Goal: Register for event/course

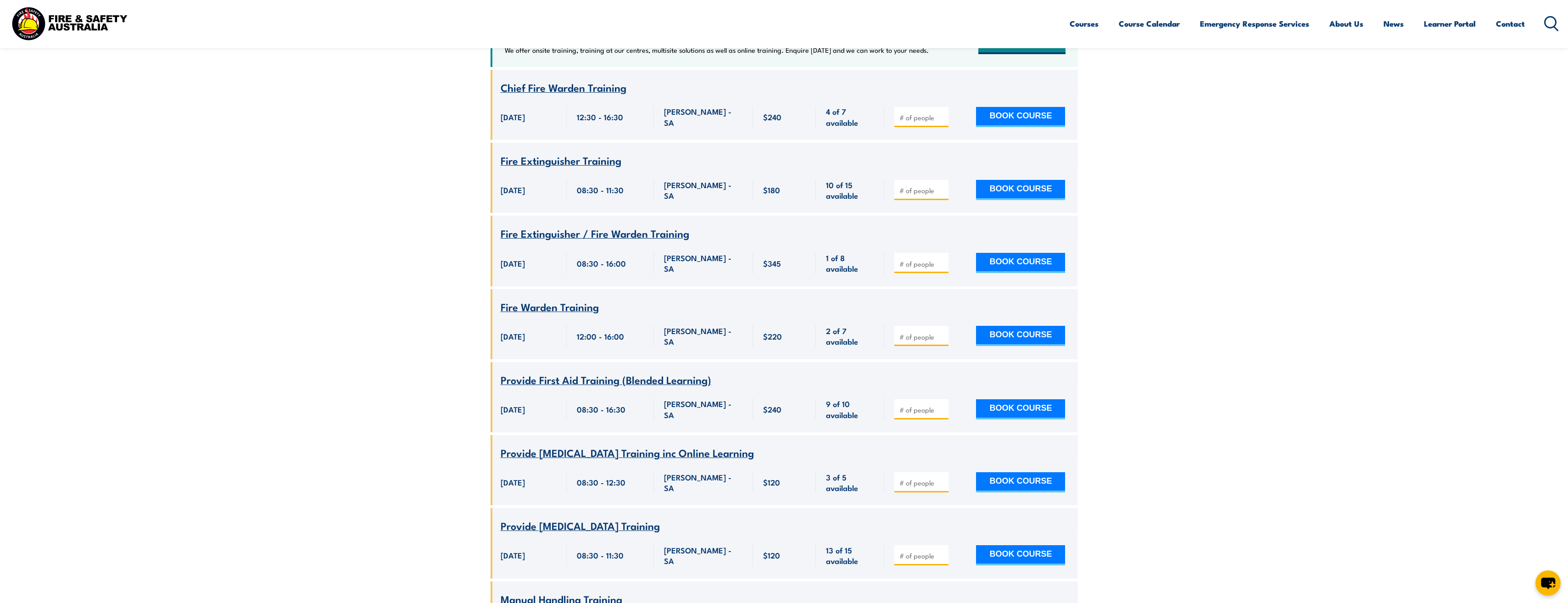
scroll to position [316, 0]
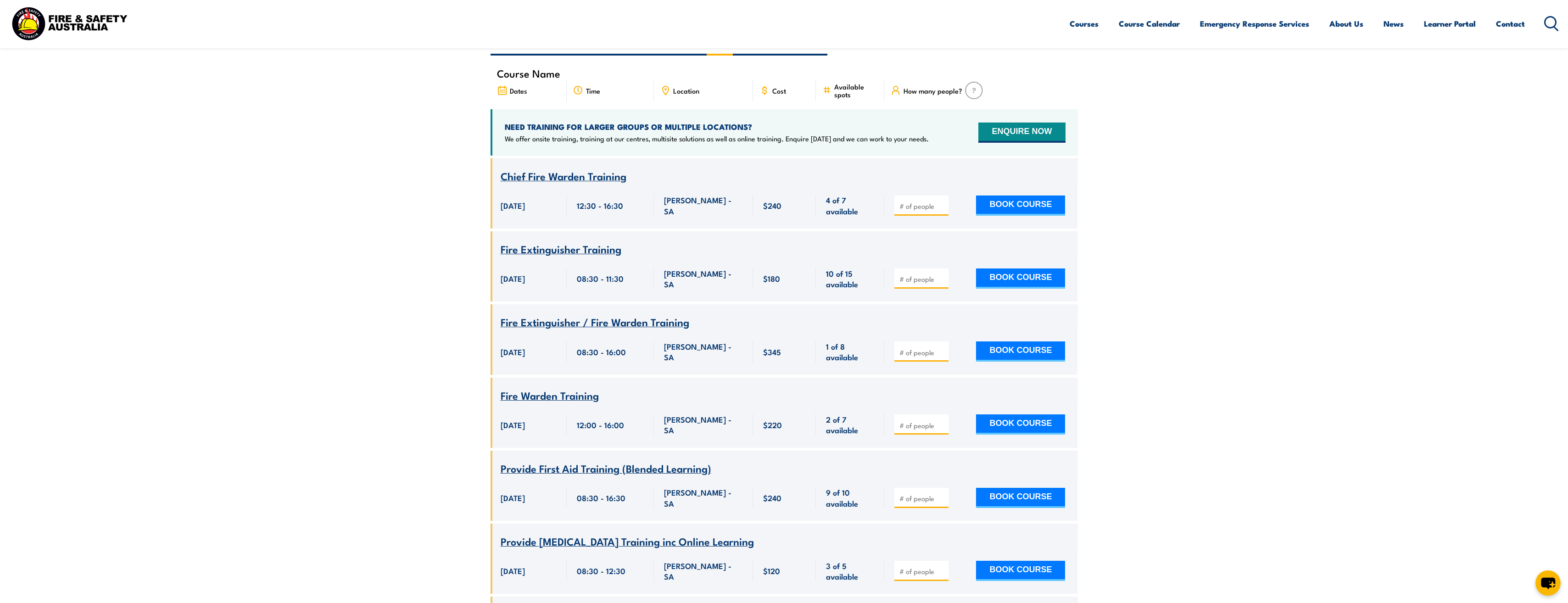
drag, startPoint x: 1365, startPoint y: 307, endPoint x: 1261, endPoint y: 166, distance: 175.2
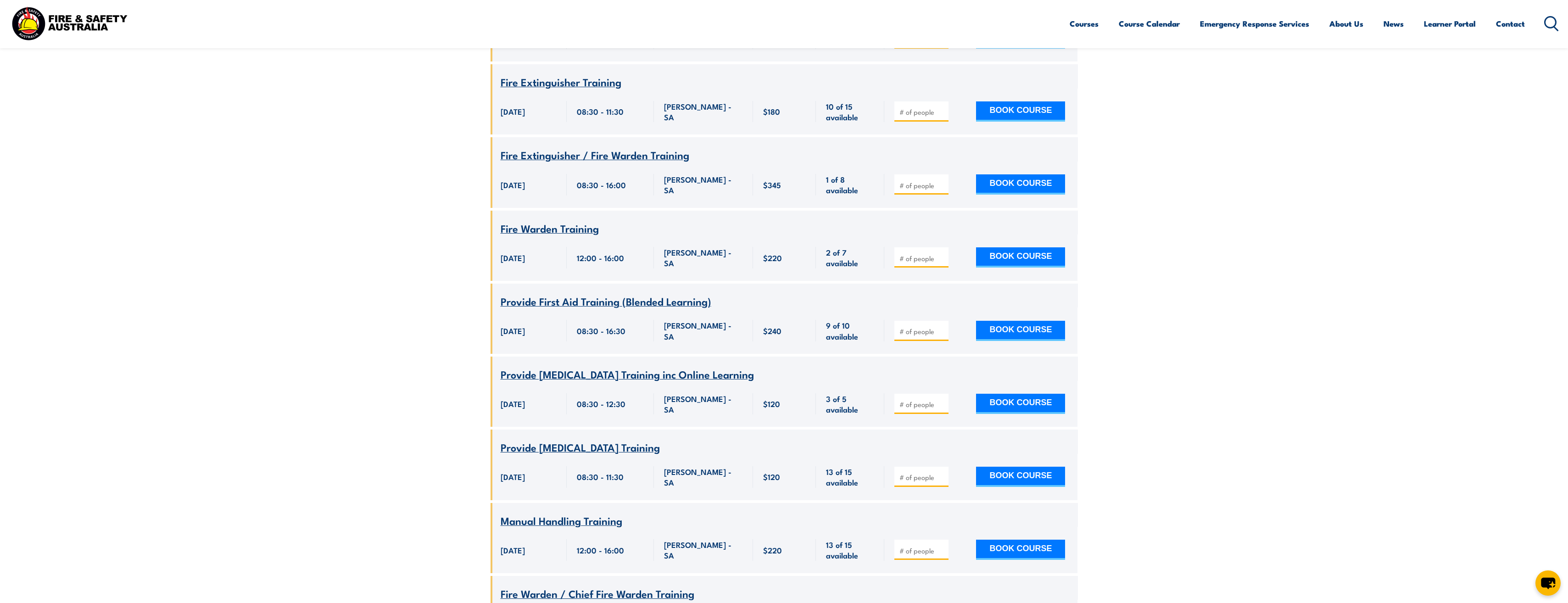
scroll to position [500, 0]
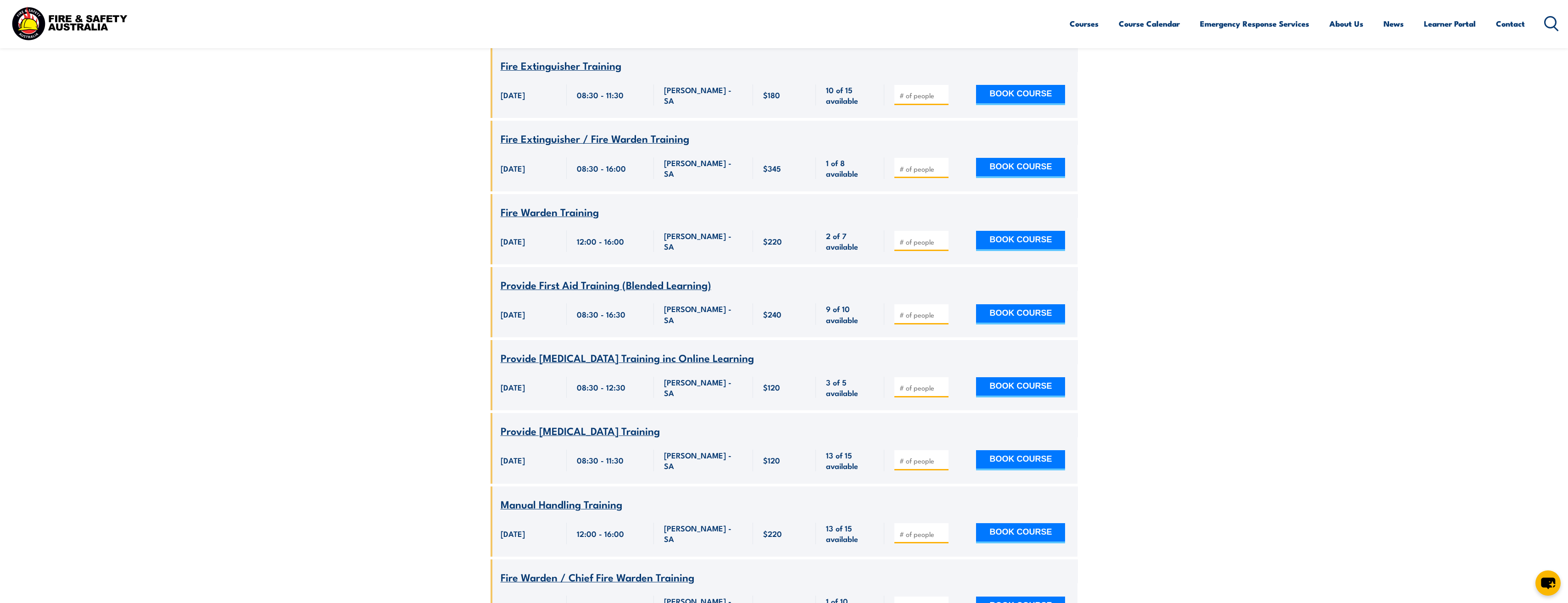
drag, startPoint x: 1248, startPoint y: 426, endPoint x: 1241, endPoint y: 425, distance: 7.1
drag, startPoint x: 1241, startPoint y: 425, endPoint x: 1175, endPoint y: 316, distance: 127.4
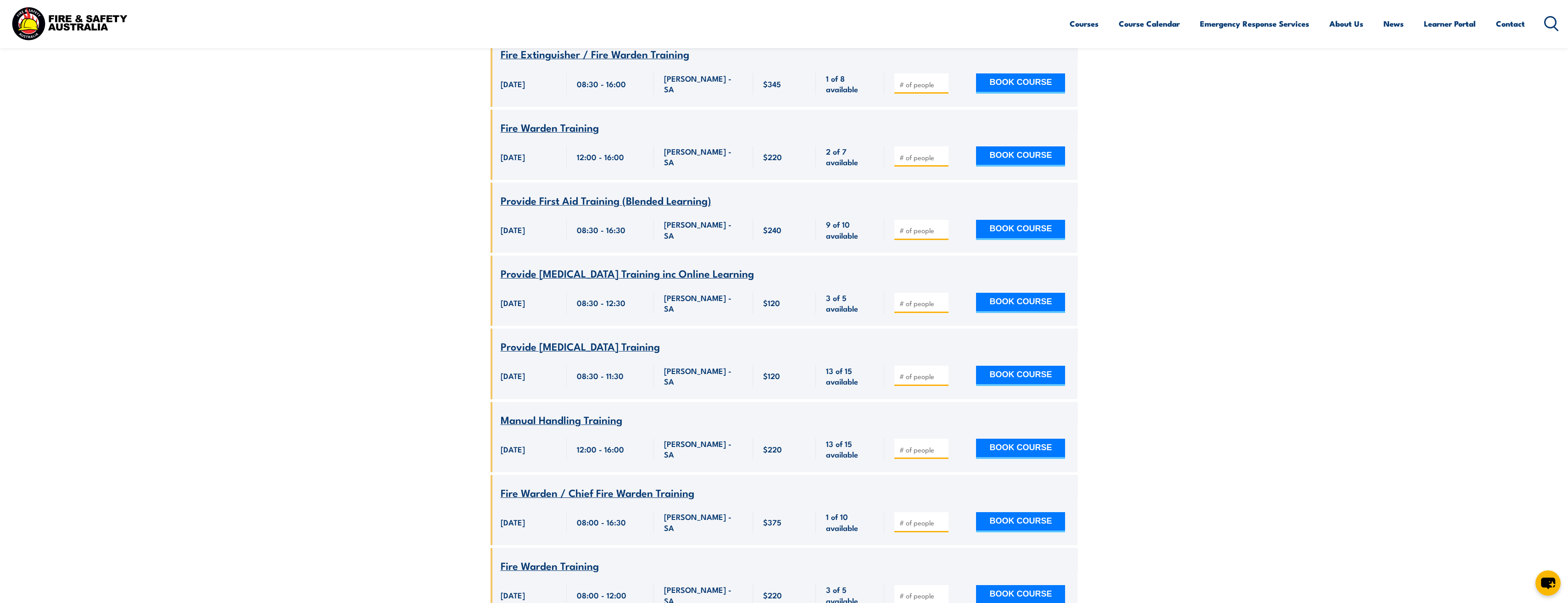
scroll to position [591, 0]
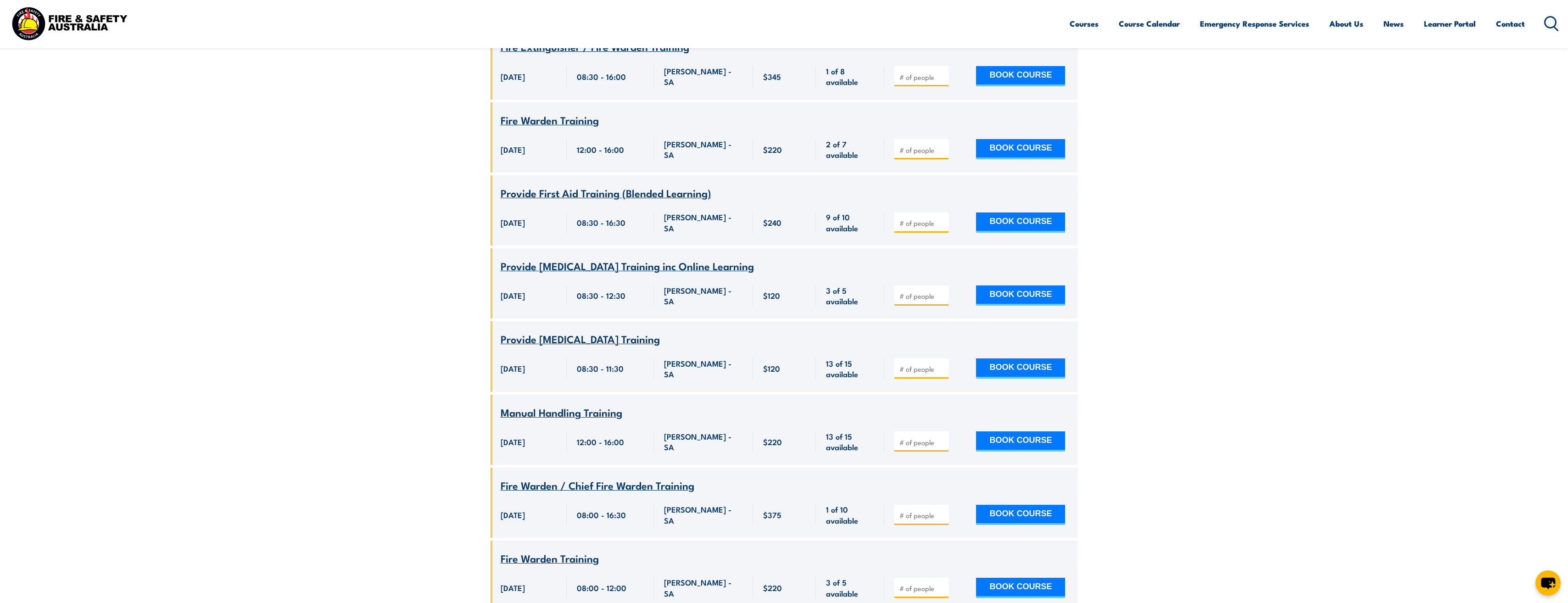
click at [514, 511] on input "number" at bounding box center [922, 515] width 46 height 9
type input "1"
click at [514, 504] on button "BOOK COURSE" at bounding box center [1020, 514] width 89 height 20
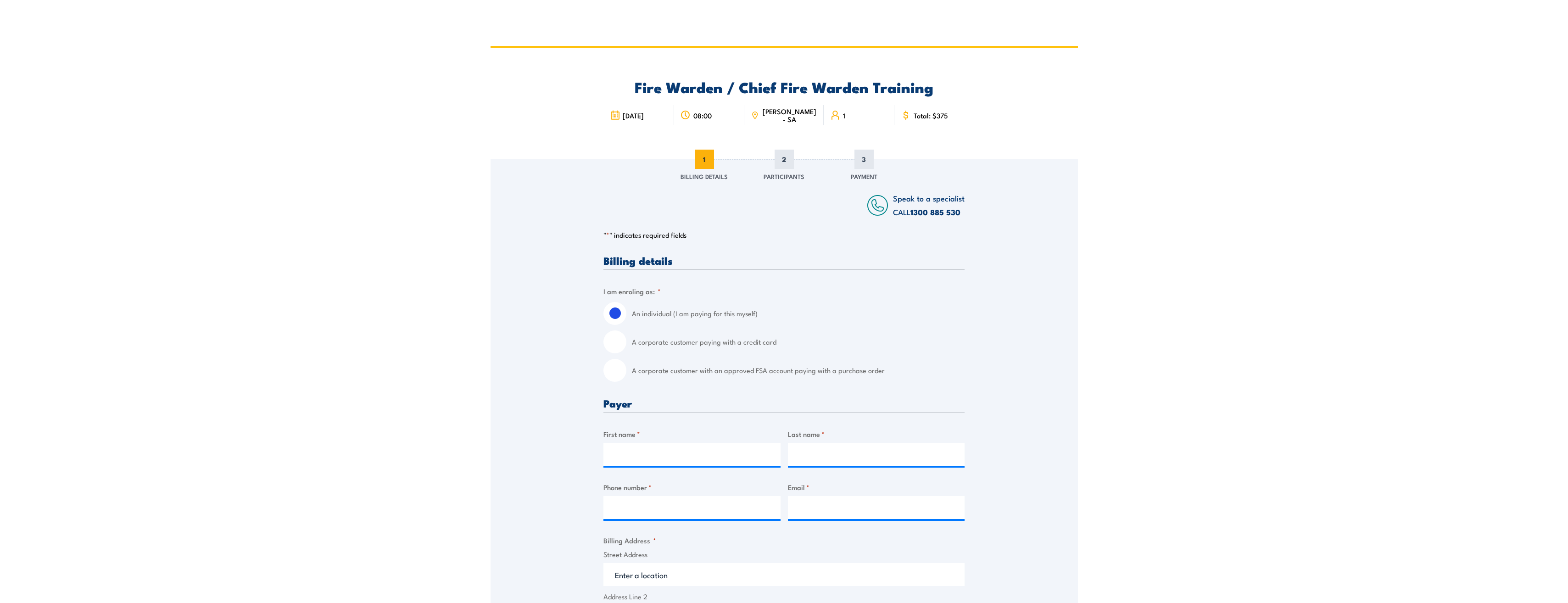
click at [620, 366] on input "A corporate customer with an approved FSA account paying with a purchase order" at bounding box center [615, 371] width 23 height 23
radio input "true"
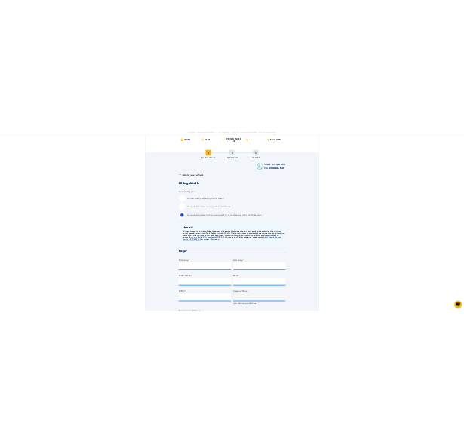
scroll to position [151, 0]
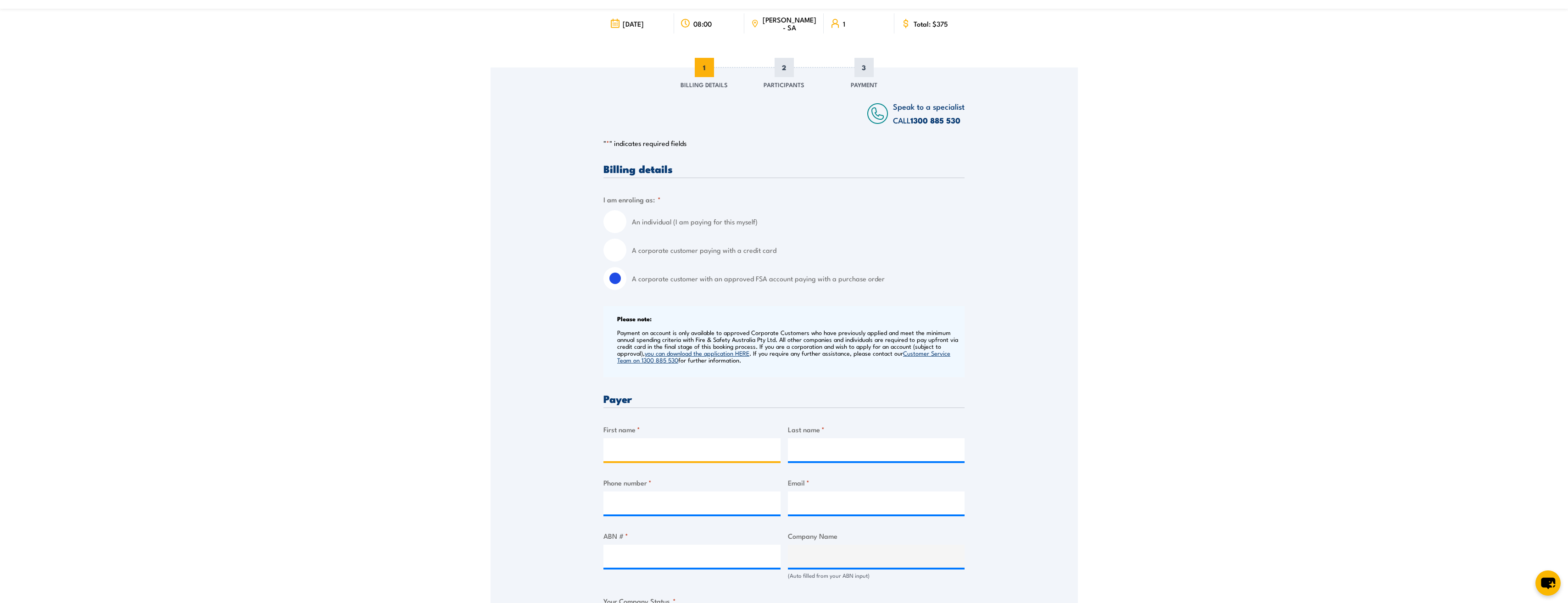
click at [645, 450] on input "First name *" at bounding box center [691, 450] width 177 height 23
type input "[PERSON_NAME]"
type input "0409986318"
type input "[EMAIL_ADDRESS][PERSON_NAME][DOMAIN_NAME]"
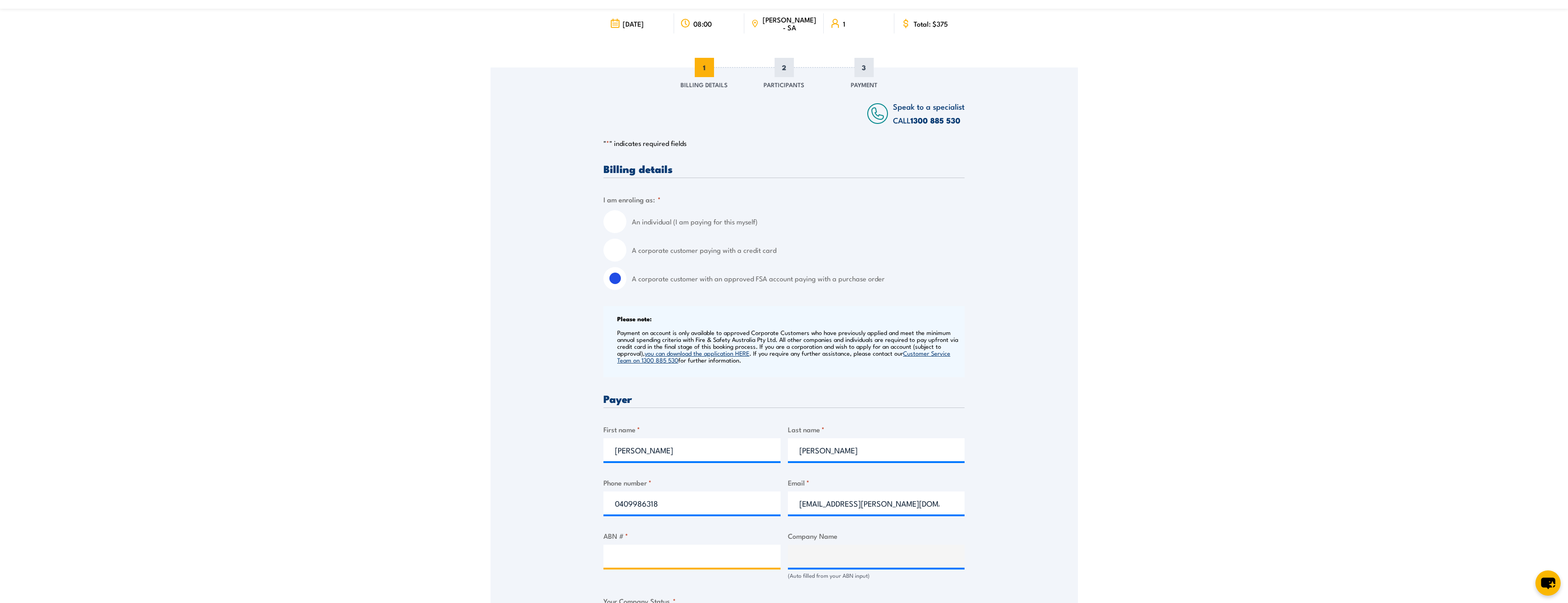
click at [657, 550] on input "ABN # *" at bounding box center [691, 556] width 177 height 23
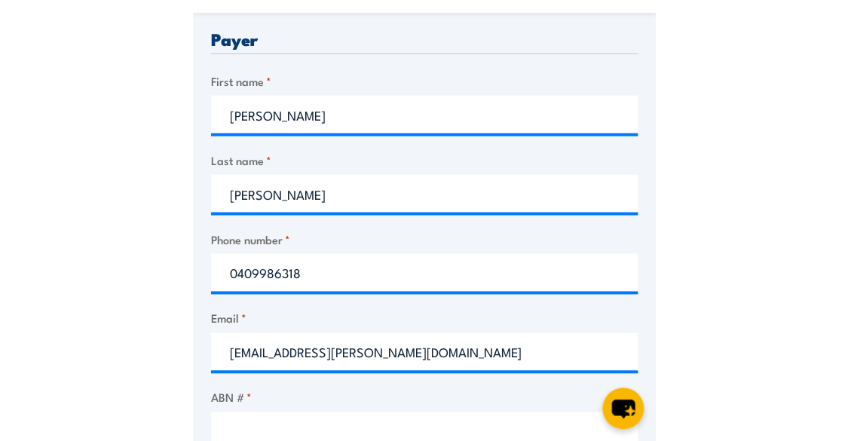
scroll to position [754, 0]
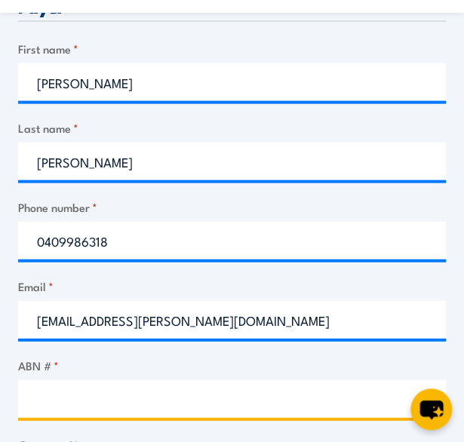
click at [84, 405] on input "ABN # *" at bounding box center [231, 399] width 427 height 38
type input "40000035914"
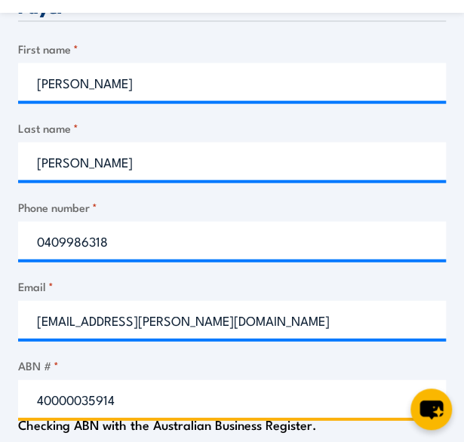
type input "[PERSON_NAME] (WATTYL) AUSTRALIA PTY LTD"
radio input "true"
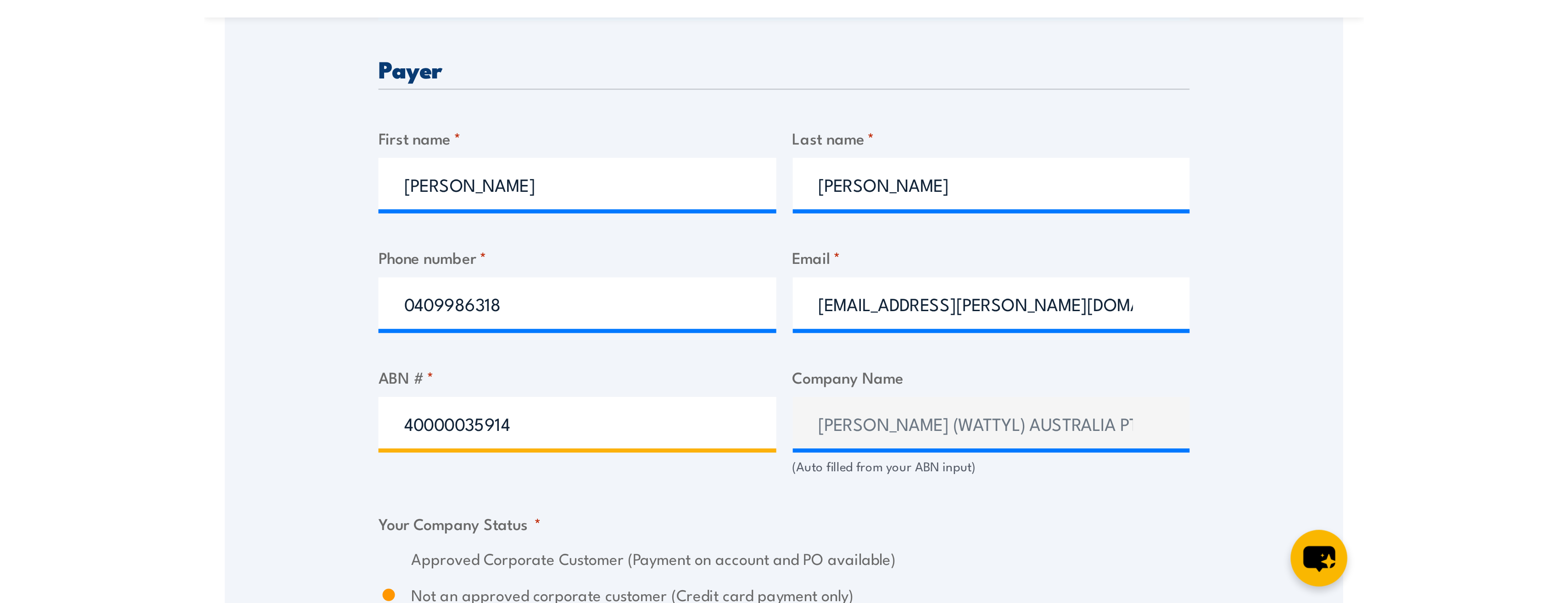
scroll to position [459, 0]
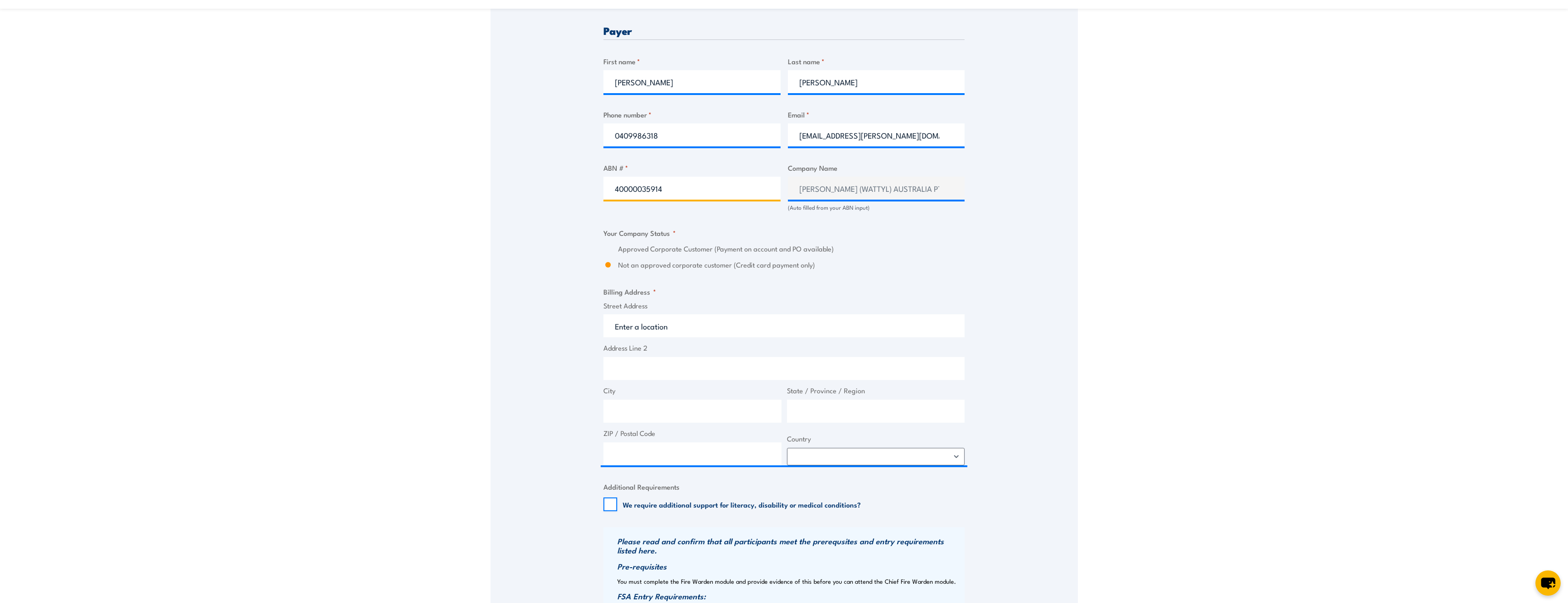
type input "40000035914"
click at [656, 330] on input "Street Address" at bounding box center [783, 326] width 361 height 23
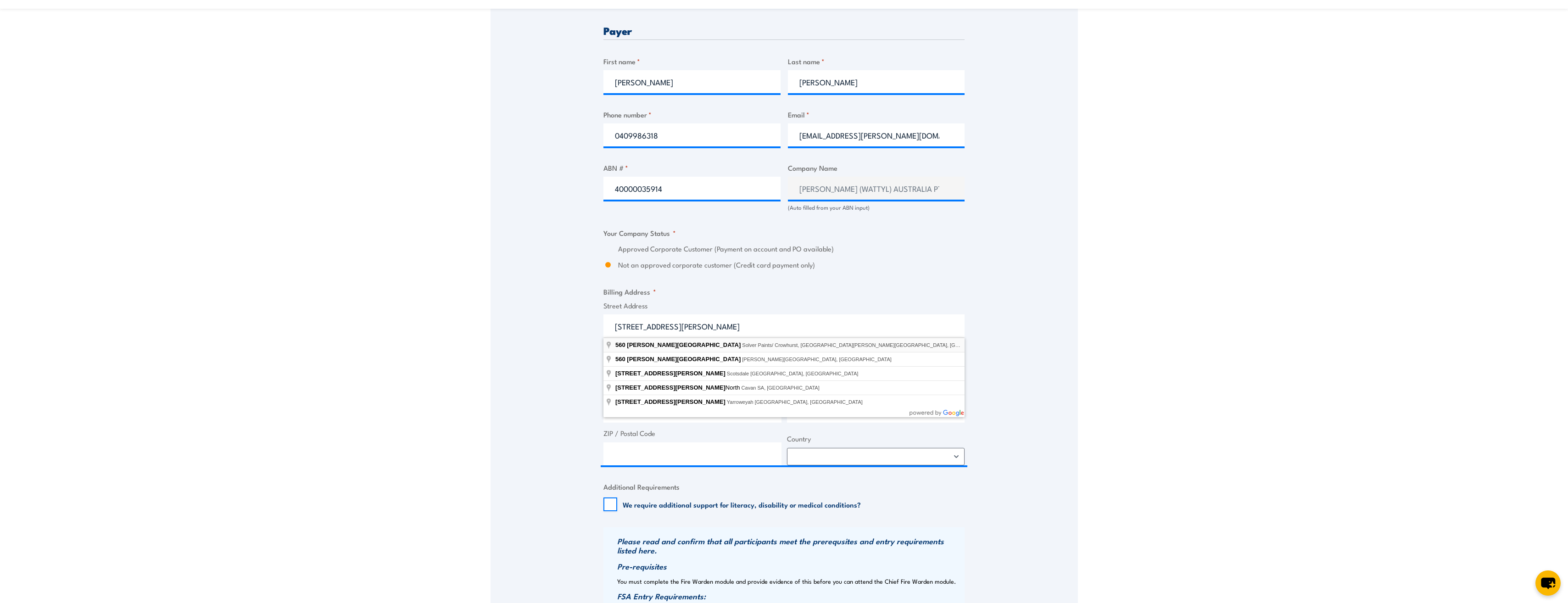
type input "Solver Paints/ Crowhurst, [STREET_ADDRESS][PERSON_NAME][PERSON_NAME]"
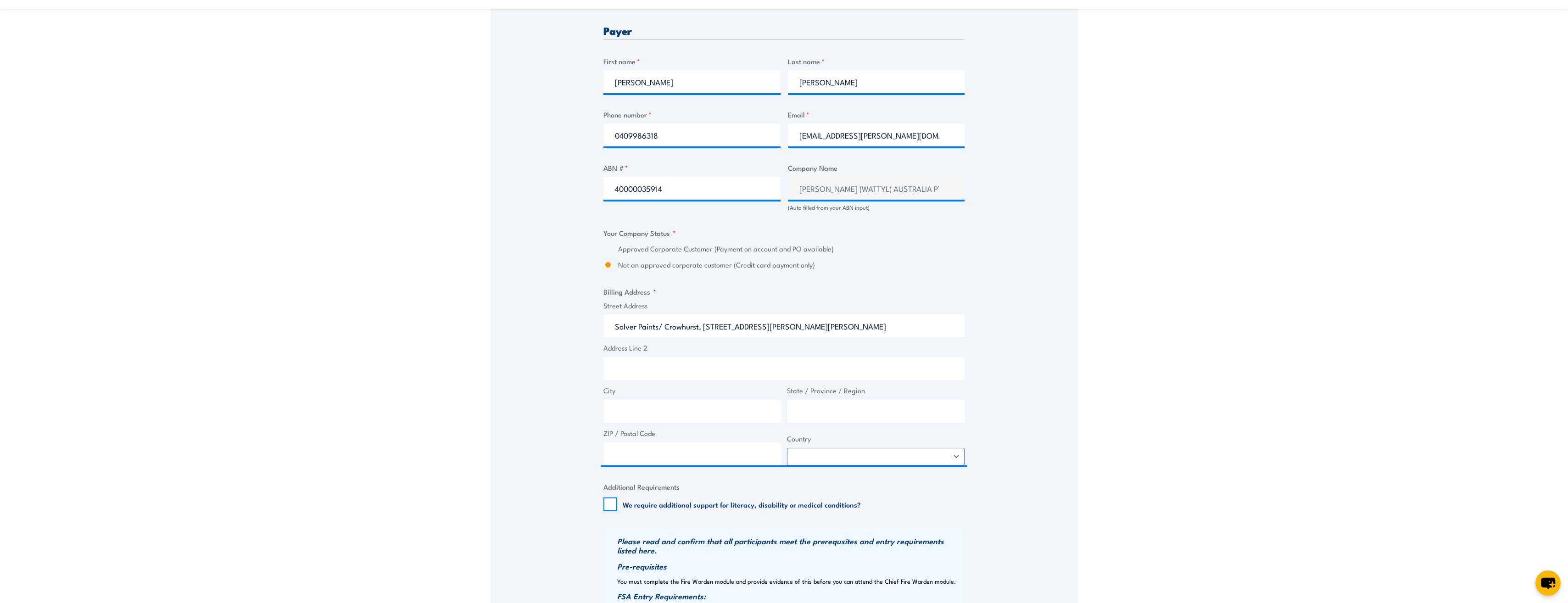
type input "[STREET_ADDRESS][PERSON_NAME]"
type input "[PERSON_NAME]"
type input "[GEOGRAPHIC_DATA]"
type input "5084"
select select "[GEOGRAPHIC_DATA]"
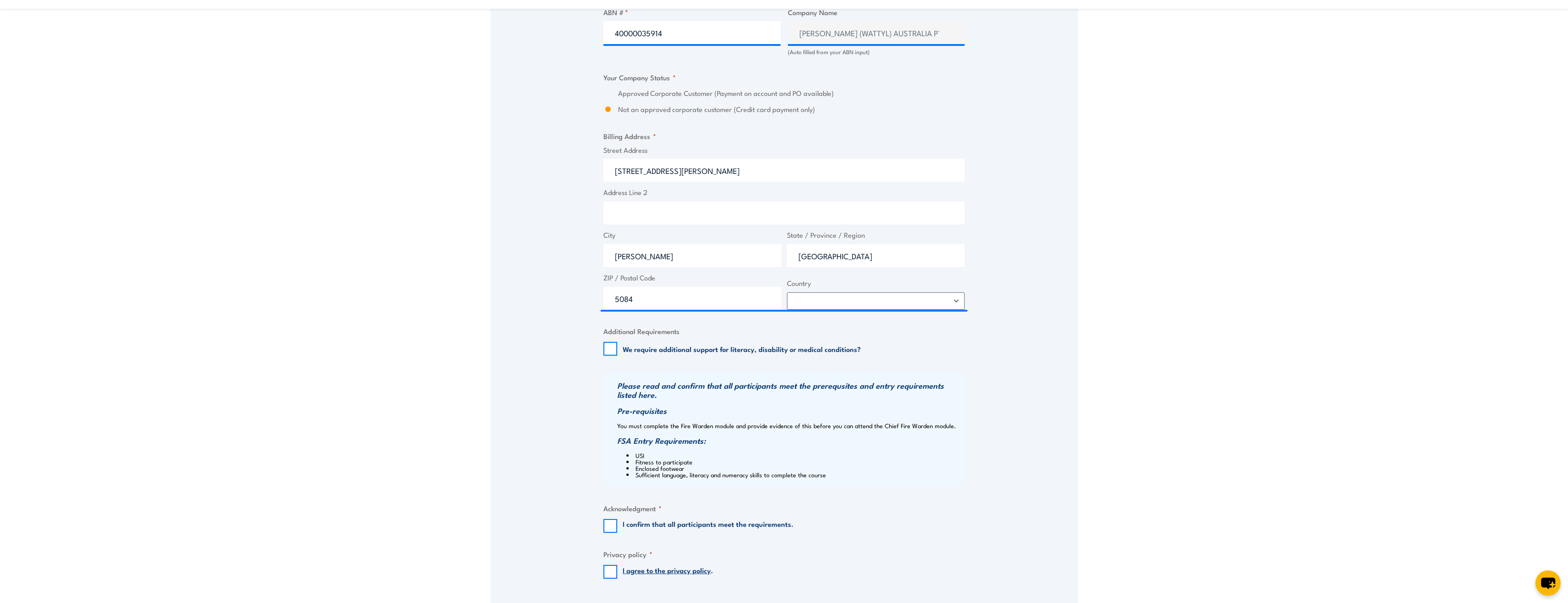
scroll to position [643, 0]
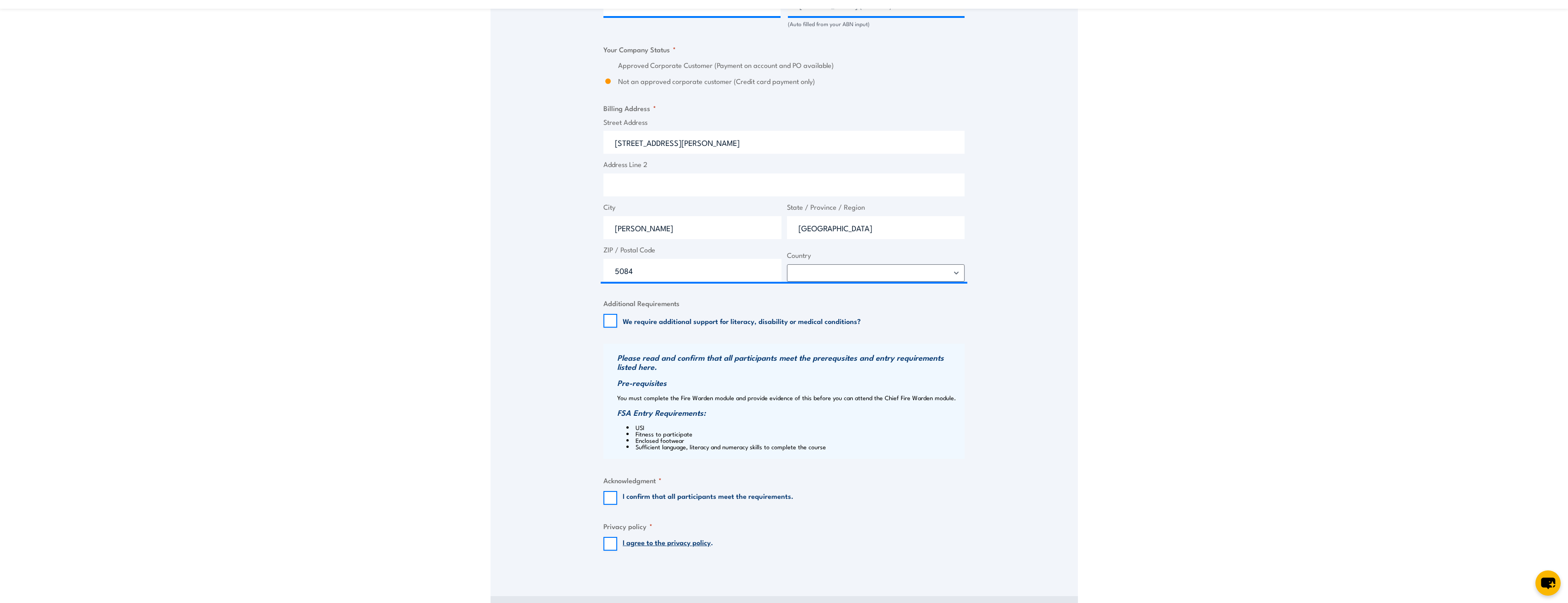
drag, startPoint x: 891, startPoint y: 490, endPoint x: 846, endPoint y: 486, distance: 45.2
click at [846, 486] on fieldset "Acknowledgment * I confirm that all participants meet the requirements." at bounding box center [783, 489] width 361 height 30
click at [616, 497] on input "I confirm that all participants meet the requirements." at bounding box center [610, 498] width 14 height 14
checkbox input "true"
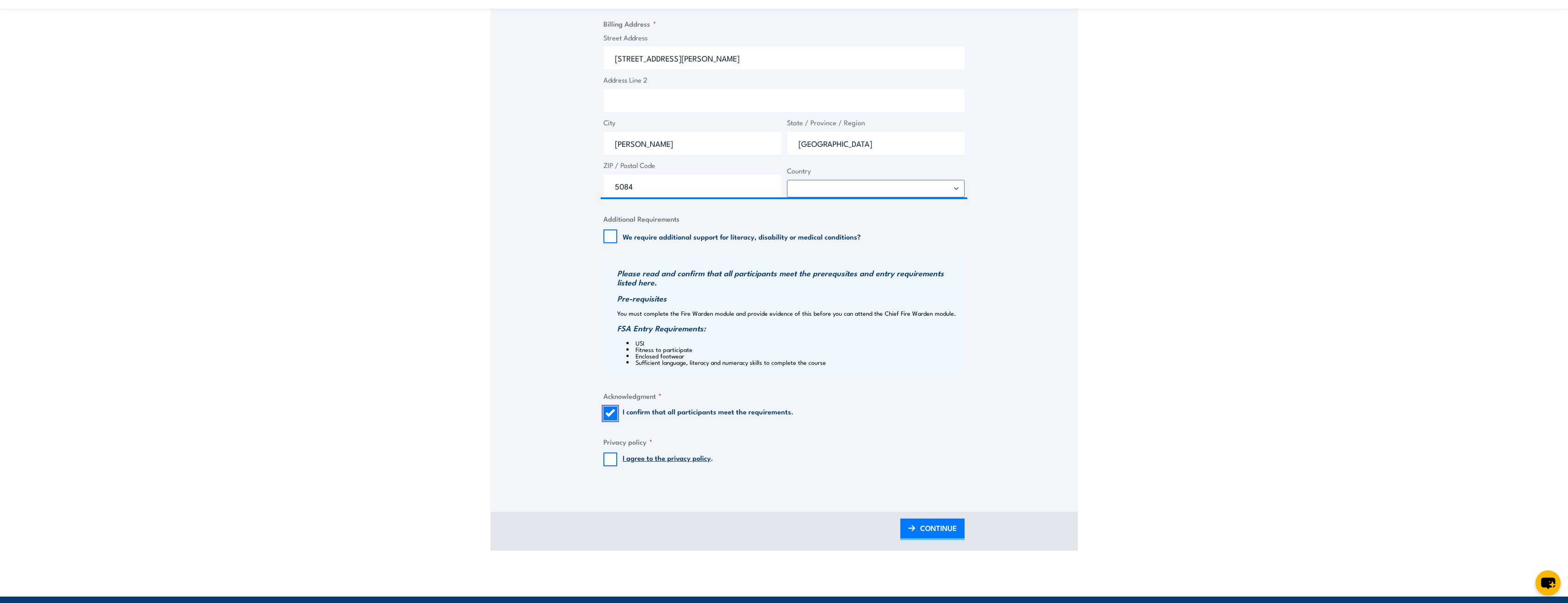
scroll to position [735, 0]
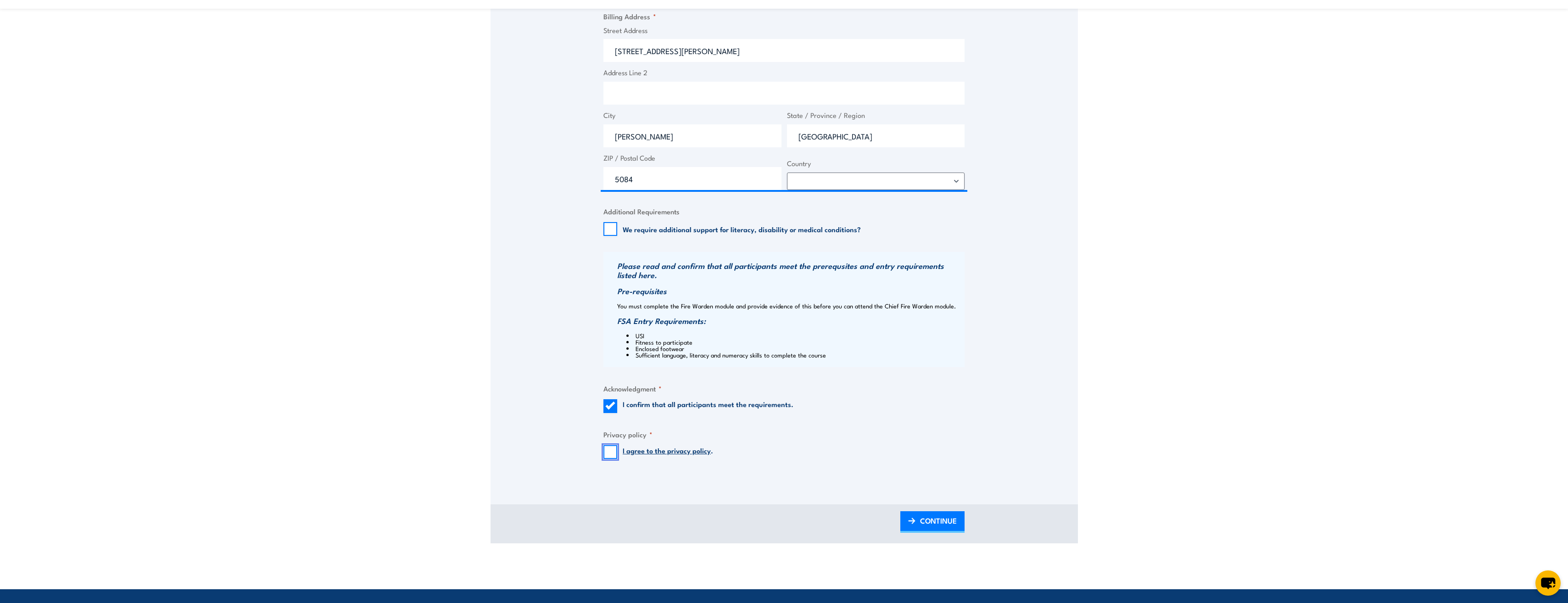
click at [607, 454] on input "I agree to the privacy policy ." at bounding box center [610, 451] width 14 height 14
checkbox input "true"
click at [923, 526] on span "CONTINUE" at bounding box center [939, 520] width 37 height 24
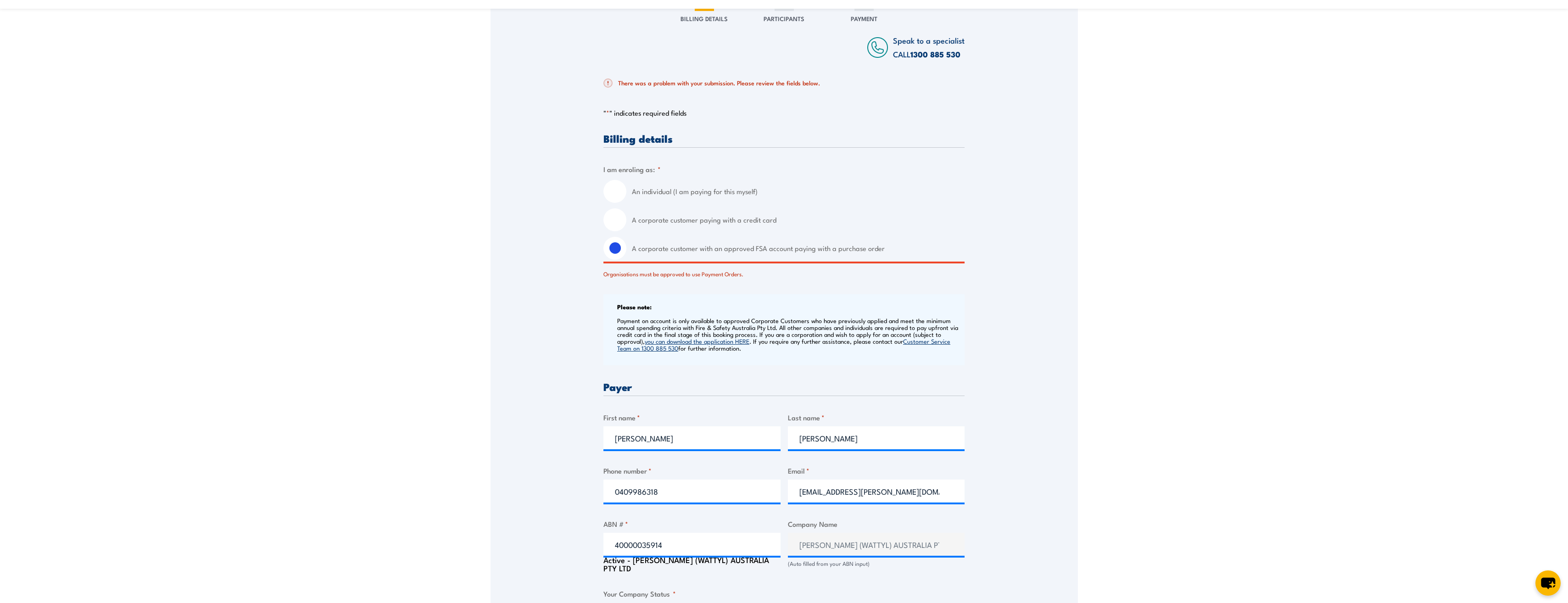
scroll to position [0, 0]
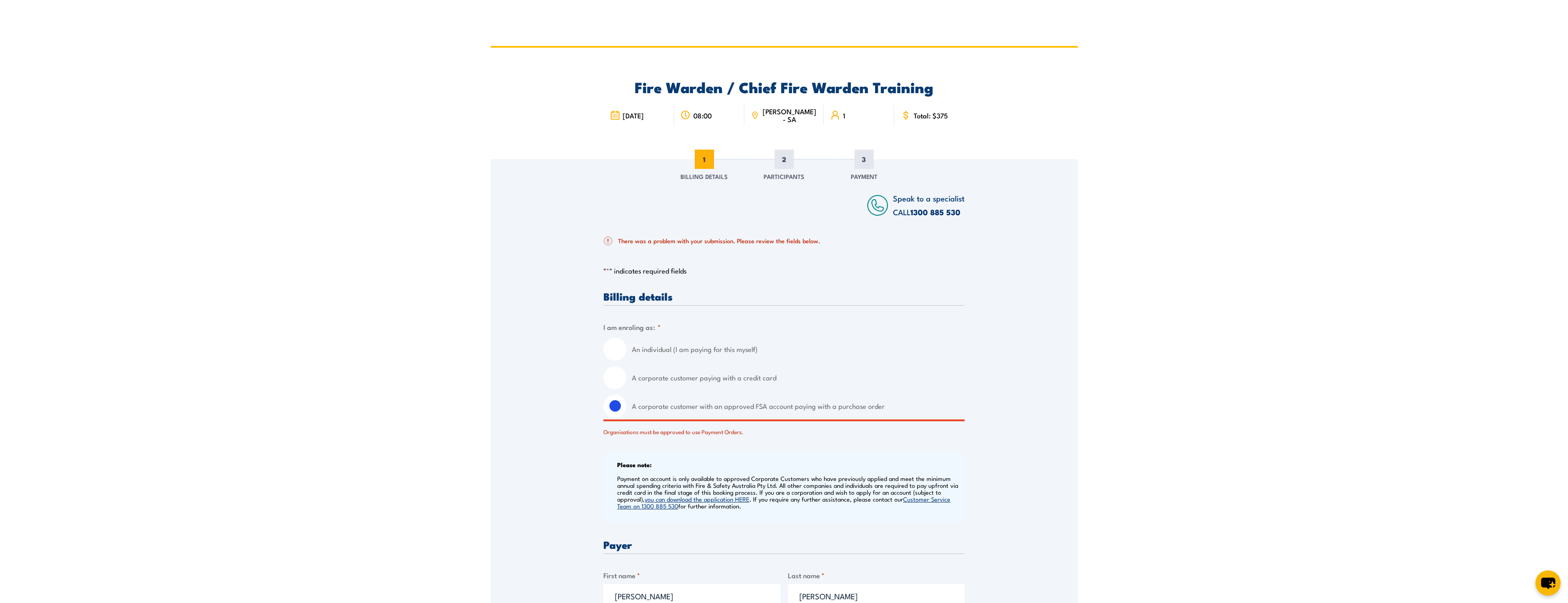
drag, startPoint x: 877, startPoint y: 396, endPoint x: 863, endPoint y: 375, distance: 25.2
click at [863, 375] on label "A corporate customer paying with a credit card" at bounding box center [798, 378] width 333 height 23
click at [626, 375] on input "A corporate customer paying with a credit card" at bounding box center [615, 378] width 23 height 23
radio input "true"
click at [621, 409] on input "A corporate customer with an approved FSA account paying with a purchase order" at bounding box center [615, 406] width 23 height 23
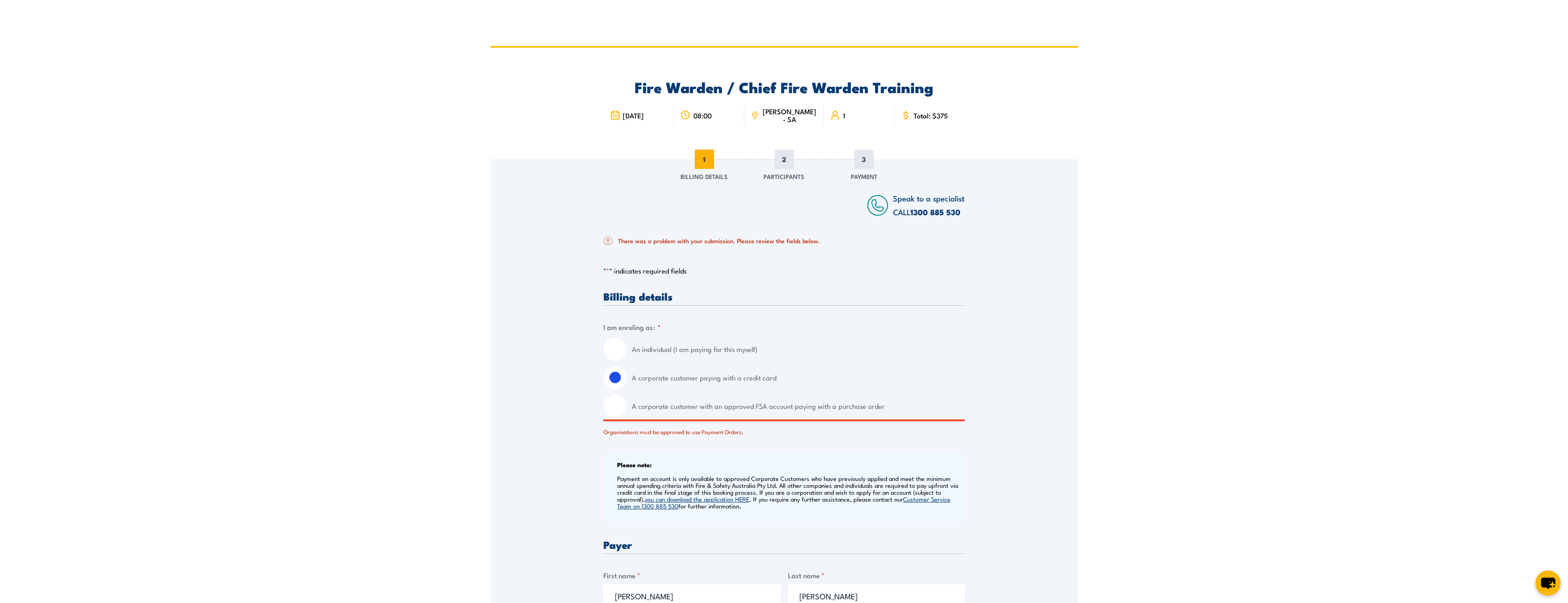
radio input "true"
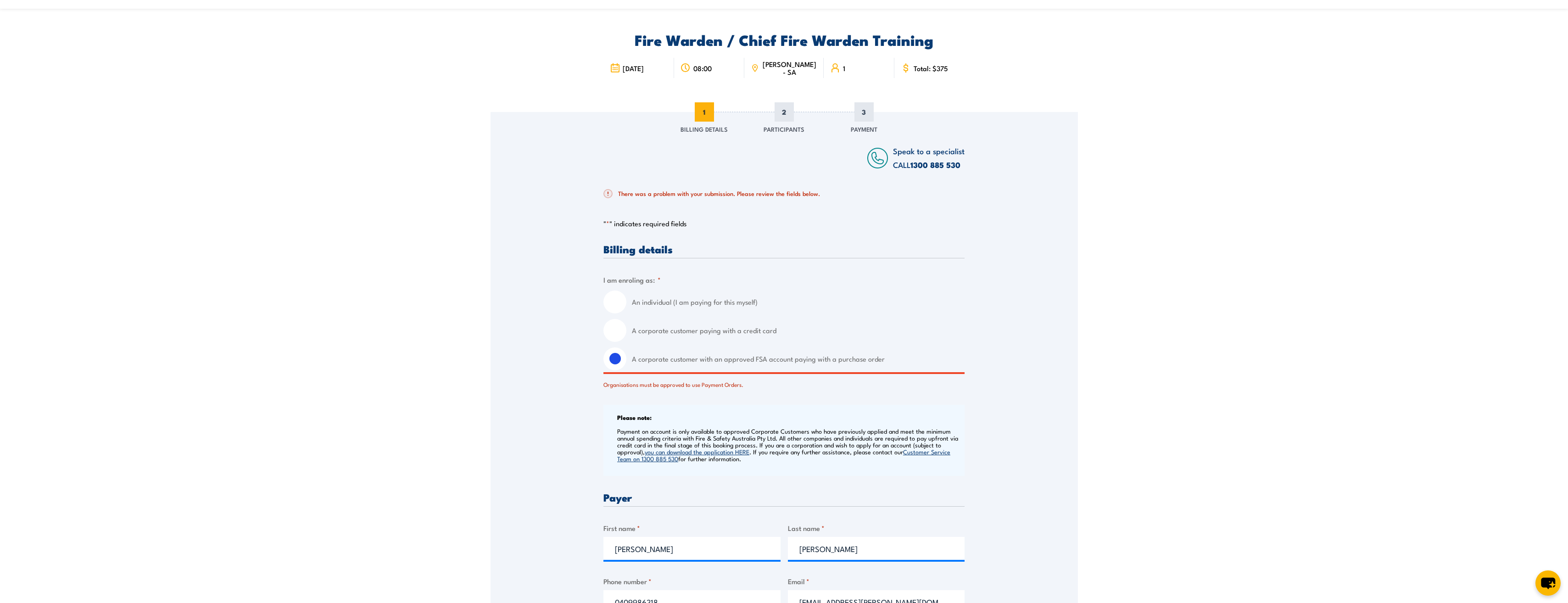
scroll to position [46, 0]
click at [624, 331] on input "A corporate customer paying with a credit card" at bounding box center [615, 332] width 23 height 23
radio input "true"
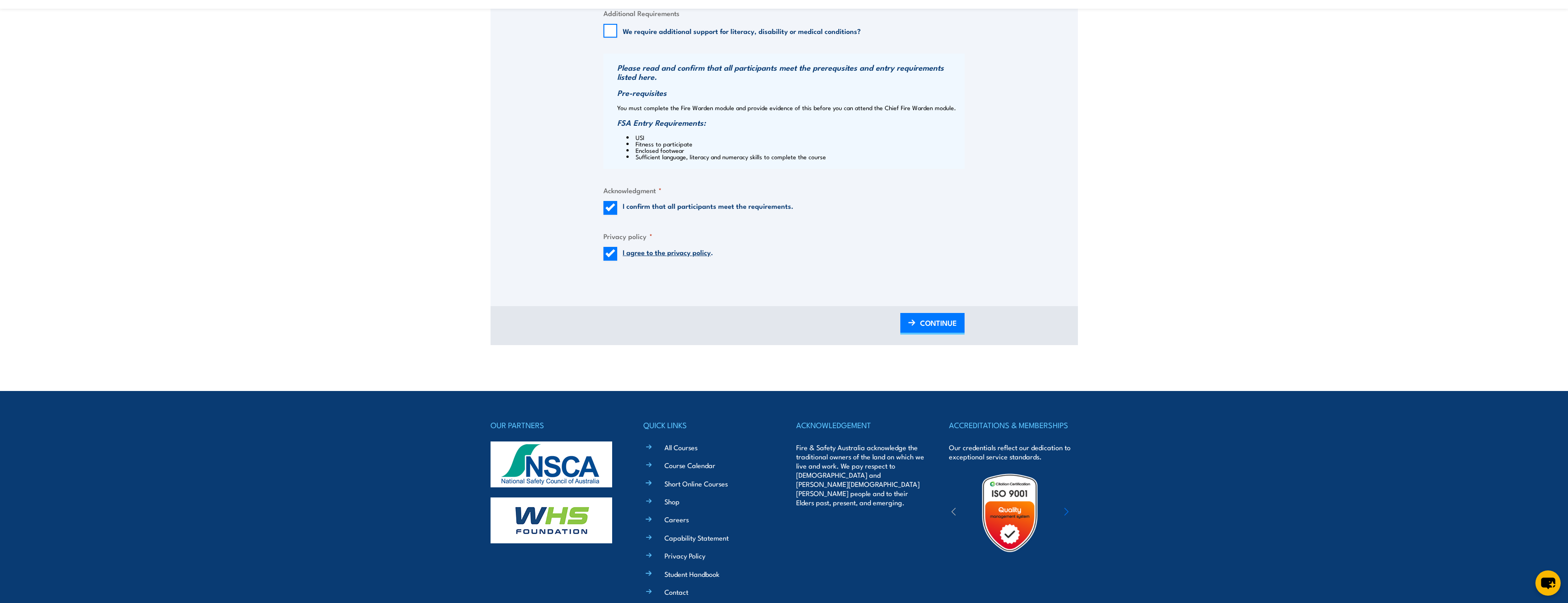
scroll to position [1028, 0]
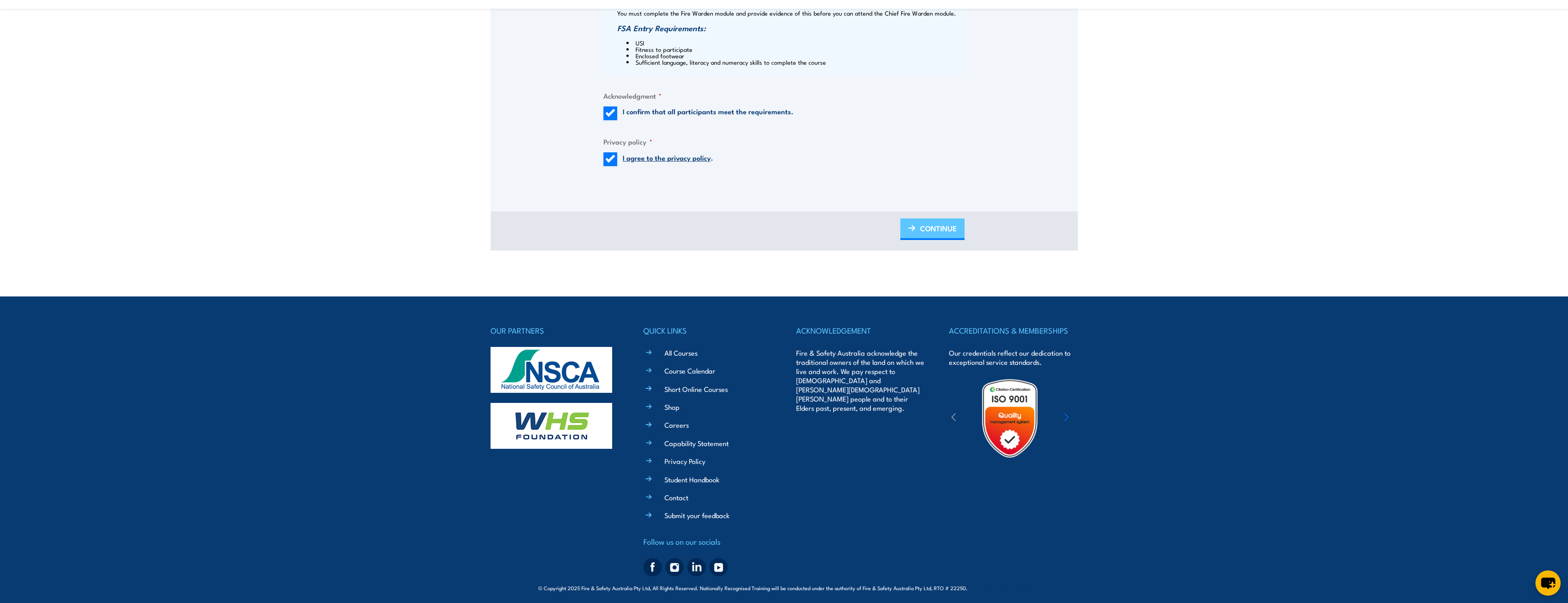
click at [922, 232] on span "CONTINUE" at bounding box center [939, 228] width 37 height 24
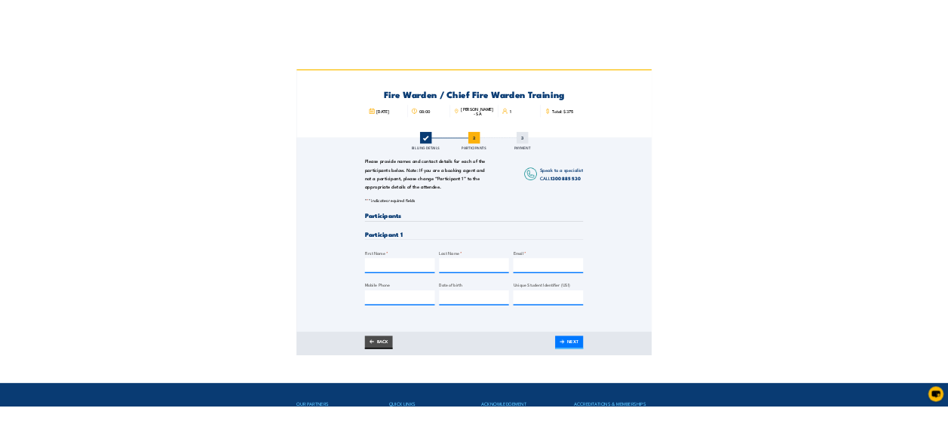
scroll to position [0, 0]
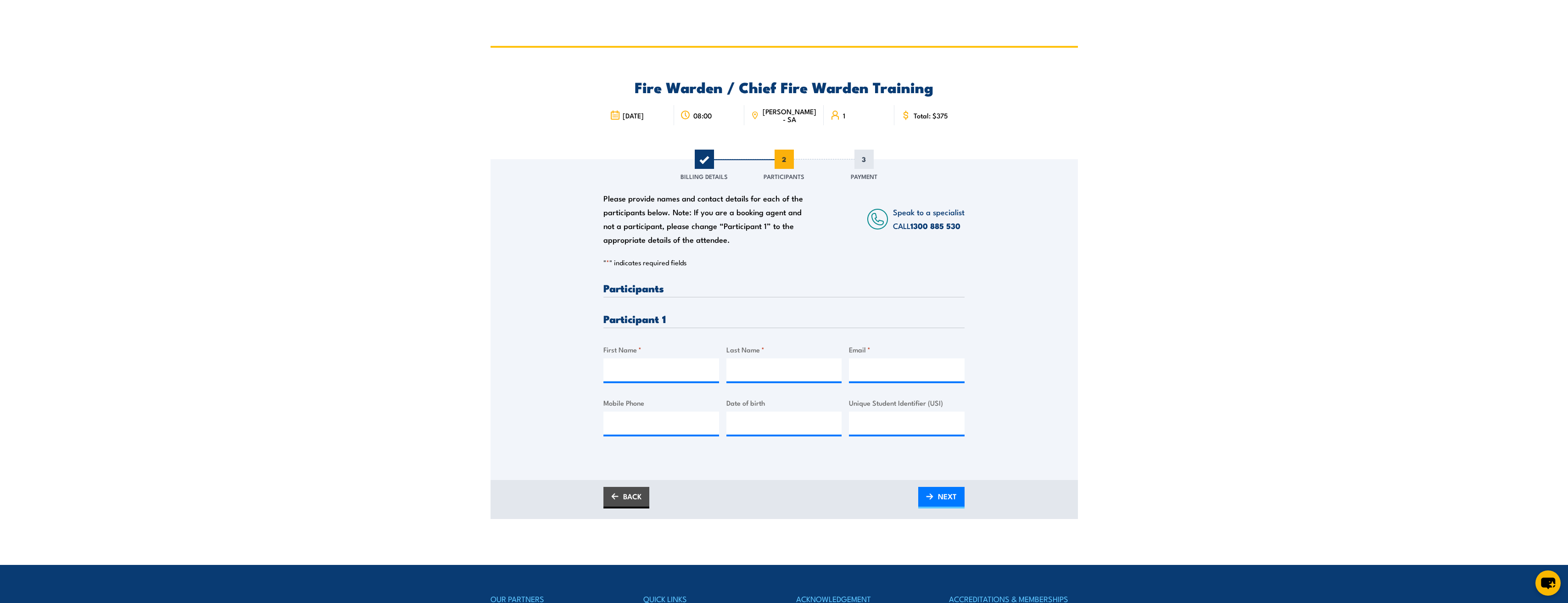
drag, startPoint x: 1028, startPoint y: 326, endPoint x: 1000, endPoint y: 316, distance: 29.7
drag, startPoint x: 1000, startPoint y: 316, endPoint x: 982, endPoint y: 290, distance: 31.6
drag, startPoint x: 982, startPoint y: 290, endPoint x: 968, endPoint y: 286, distance: 14.6
drag, startPoint x: 968, startPoint y: 286, endPoint x: 947, endPoint y: 283, distance: 21.2
drag, startPoint x: 947, startPoint y: 283, endPoint x: 940, endPoint y: 282, distance: 7.1
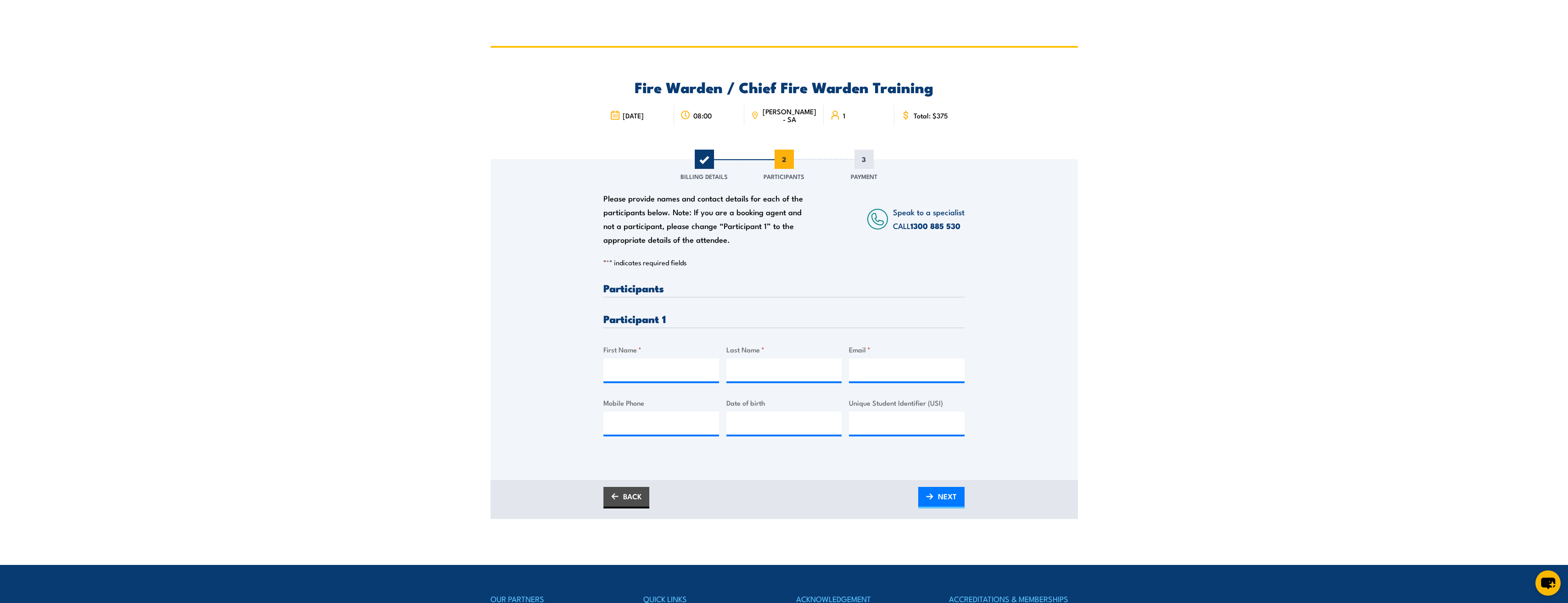
click at [940, 282] on div "" * " indicates required fields 1 Billing Details 2 Participants 3 Payment Bill…" at bounding box center [783, 356] width 361 height 197
drag, startPoint x: 1305, startPoint y: 184, endPoint x: 677, endPoint y: 379, distance: 657.6
click at [677, 379] on input "First Name *" at bounding box center [661, 370] width 116 height 23
drag, startPoint x: 991, startPoint y: 159, endPoint x: 967, endPoint y: 142, distance: 29.4
drag, startPoint x: 967, startPoint y: 142, endPoint x: 957, endPoint y: 144, distance: 10.2
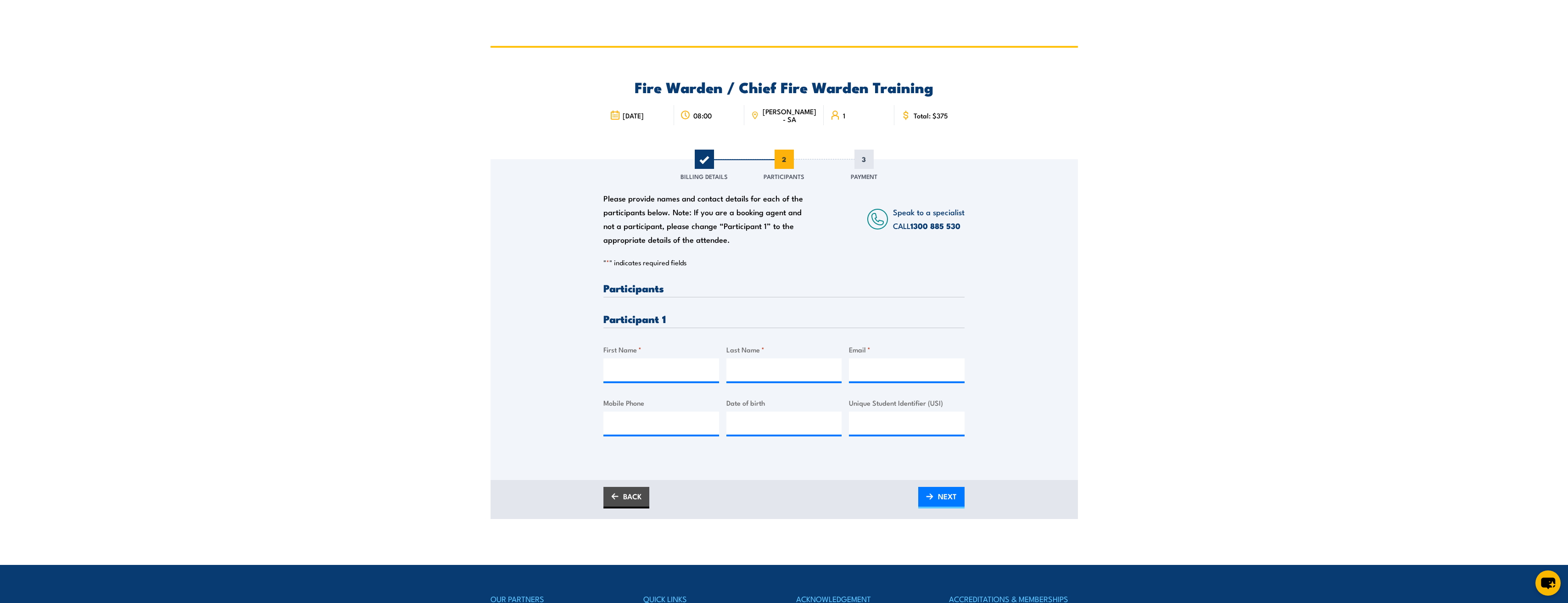
click at [957, 144] on div "Fire Warden / Chief Fire Warden Training [DATE] 08:00 [GEOGRAPHIC_DATA] - SA 1" at bounding box center [783, 103] width 361 height 111
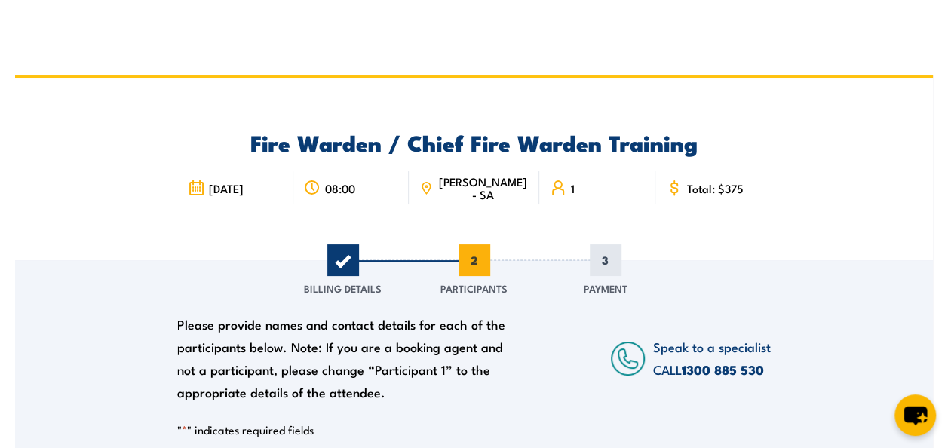
drag, startPoint x: 492, startPoint y: 201, endPoint x: 425, endPoint y: 226, distance: 70.9
click at [425, 226] on div "Fire Warden / Chief Fire Warden Training [DATE] 08:00 [GEOGRAPHIC_DATA] - SA 1" at bounding box center [473, 169] width 593 height 182
